Goal: Task Accomplishment & Management: Use online tool/utility

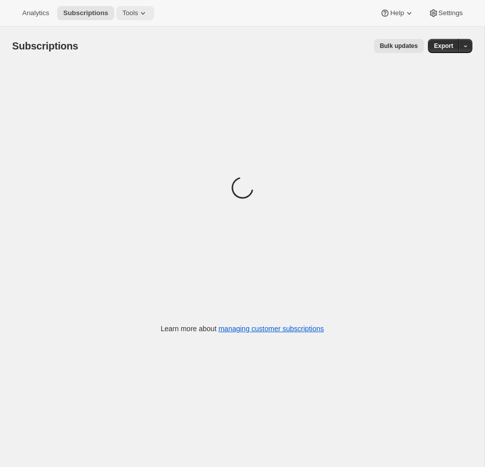
click at [147, 12] on icon at bounding box center [143, 13] width 10 height 10
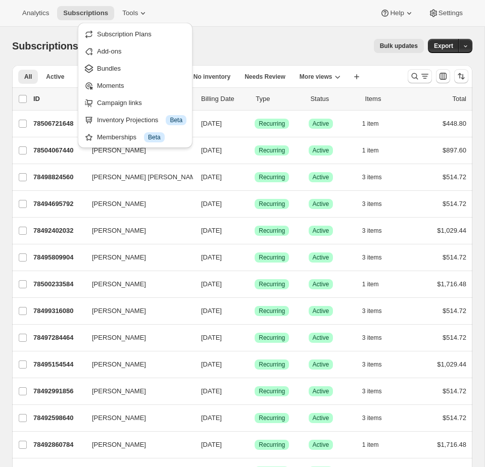
click at [223, 0] on div "Analytics Subscriptions Tools Help Settings" at bounding box center [242, 13] width 485 height 27
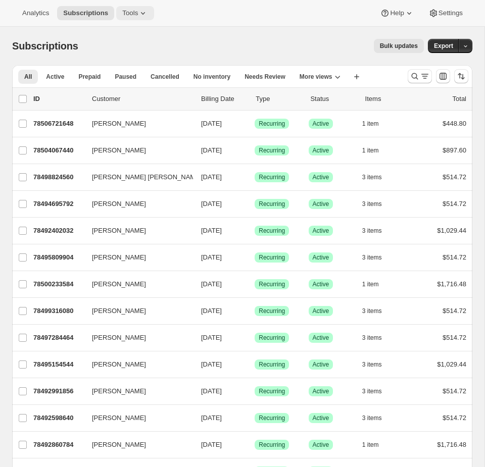
click at [129, 11] on span "Tools" at bounding box center [130, 13] width 16 height 8
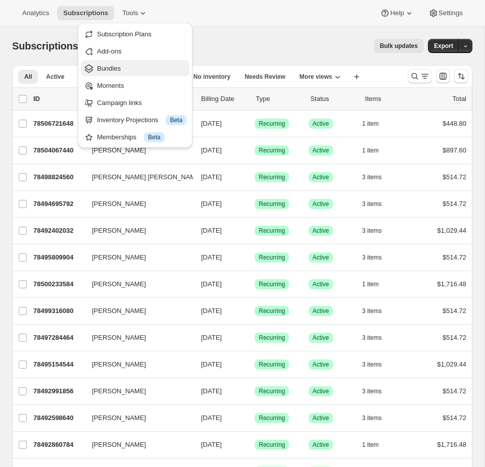
click at [119, 74] on button "Bundles" at bounding box center [135, 68] width 109 height 16
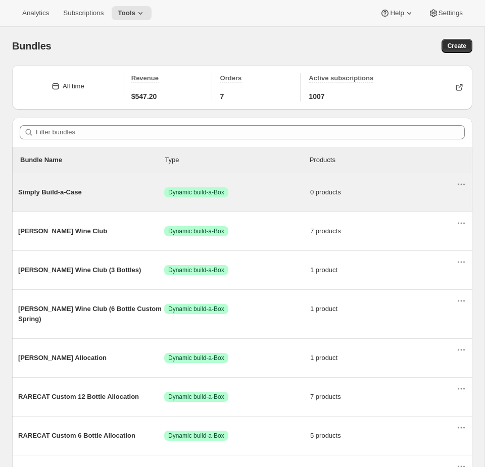
click at [278, 189] on span "Success Dynamic build-a-Box" at bounding box center [237, 192] width 146 height 10
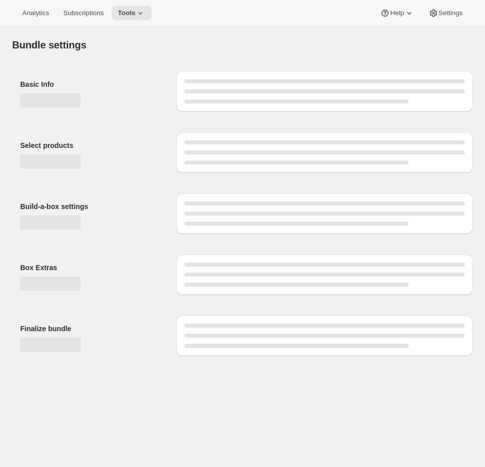
type input "Simply Build-a-Case"
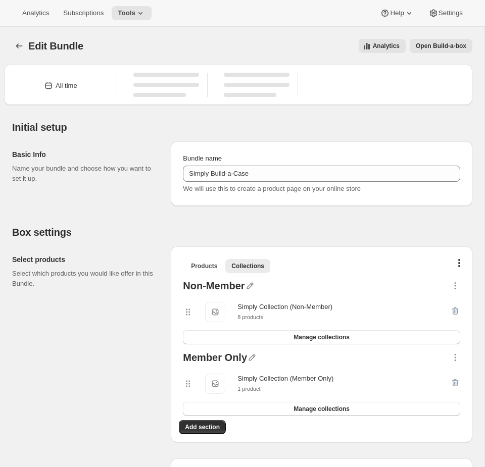
click at [452, 47] on span "Open Build-a-box" at bounding box center [441, 46] width 51 height 8
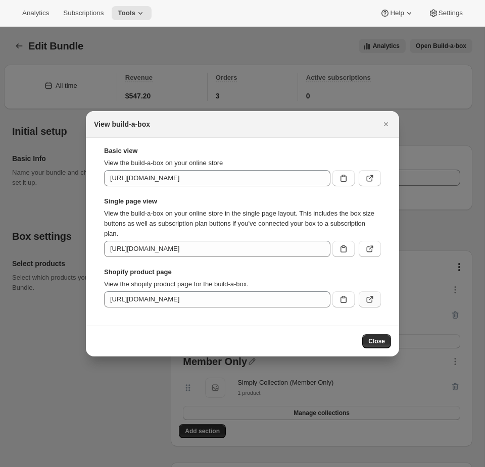
click at [372, 297] on icon ":req:" at bounding box center [371, 298] width 4 height 4
